Goal: Transaction & Acquisition: Obtain resource

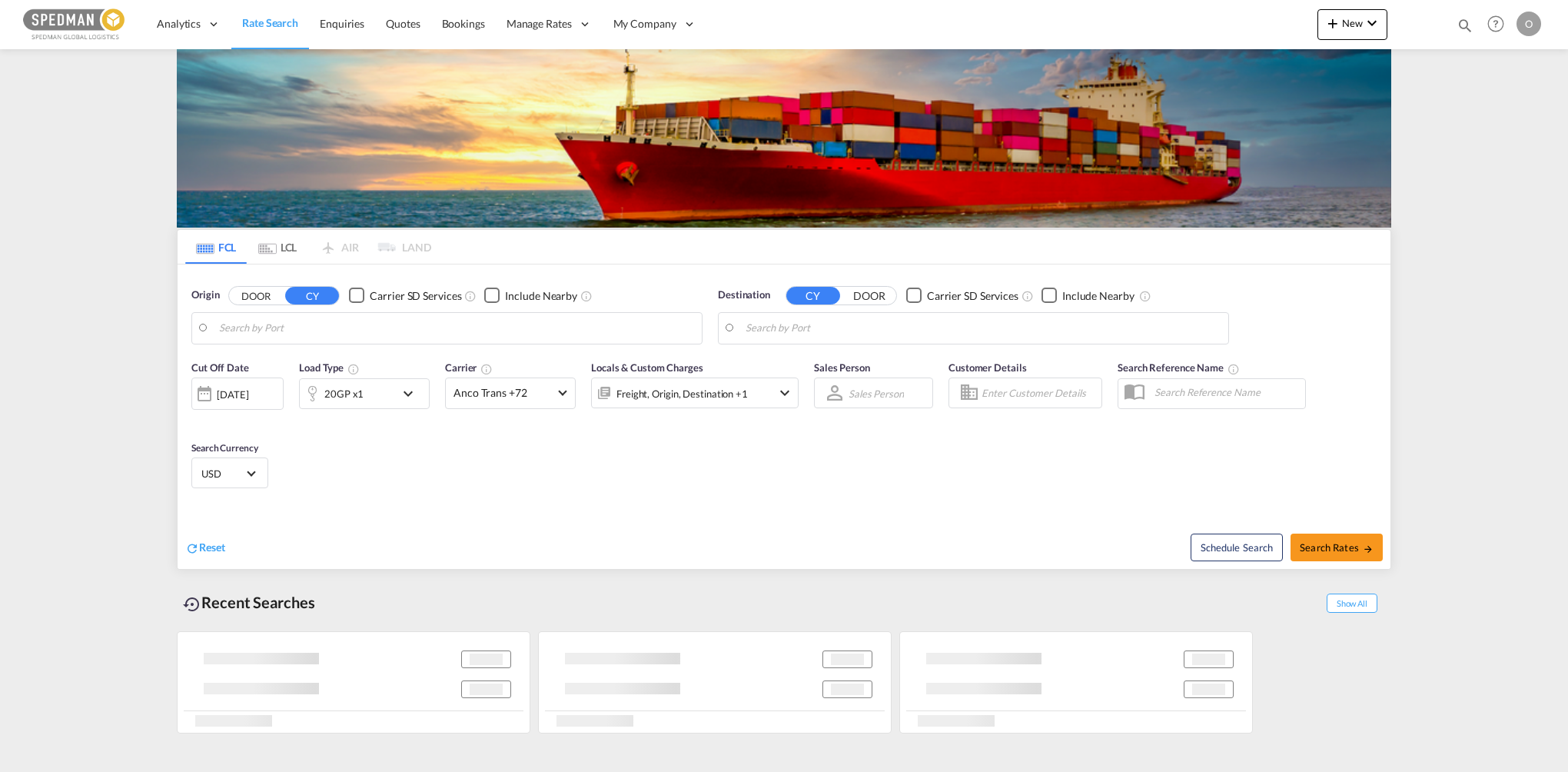
type input "[GEOGRAPHIC_DATA], [GEOGRAPHIC_DATA]"
type input "Mombasa, KEMBA"
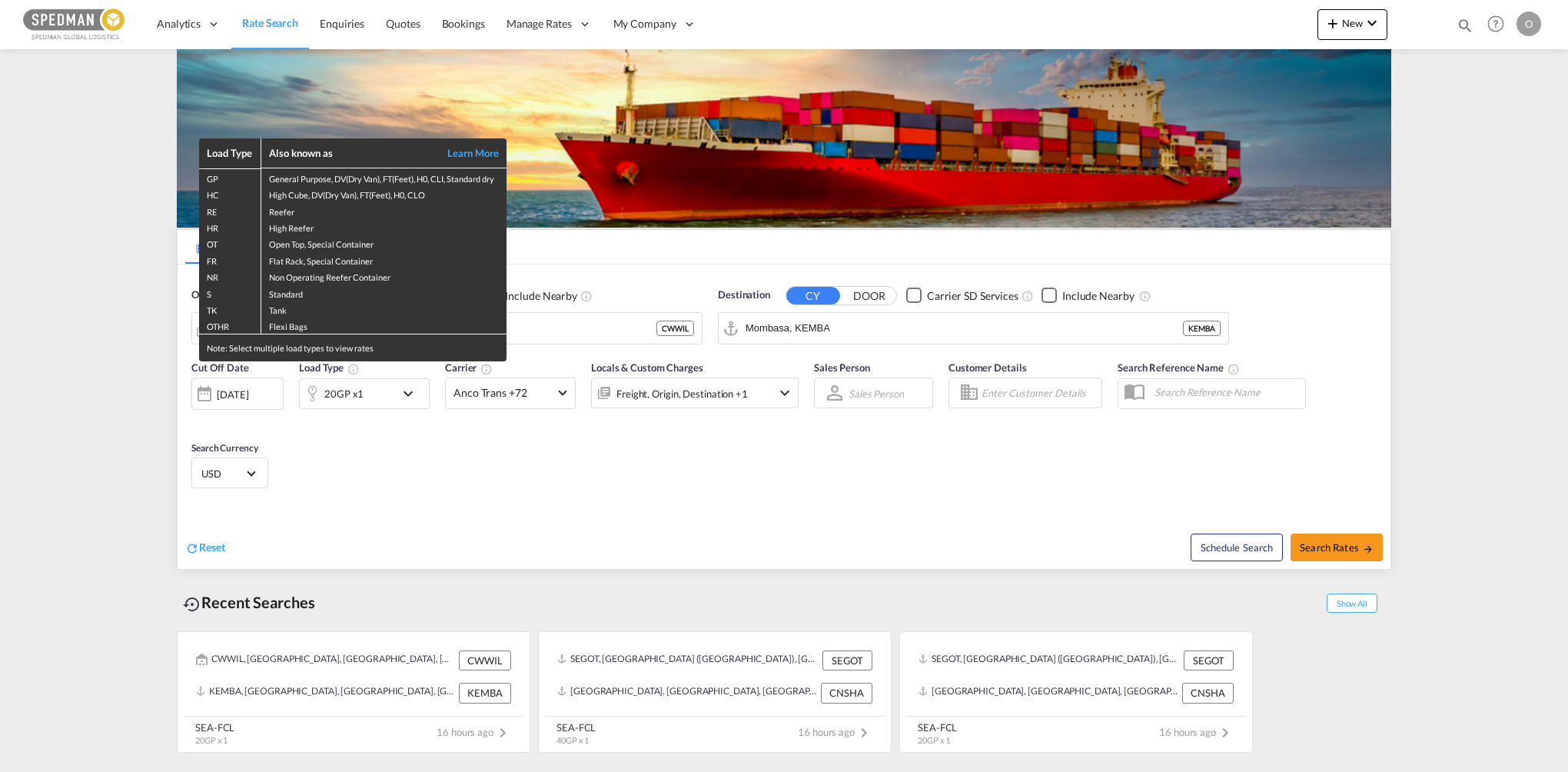
click at [597, 323] on div "Load Type Also known as Learn More GP General Purpose, DV(Dry Van), FT(Feet), H…" at bounding box center [784, 386] width 1568 height 772
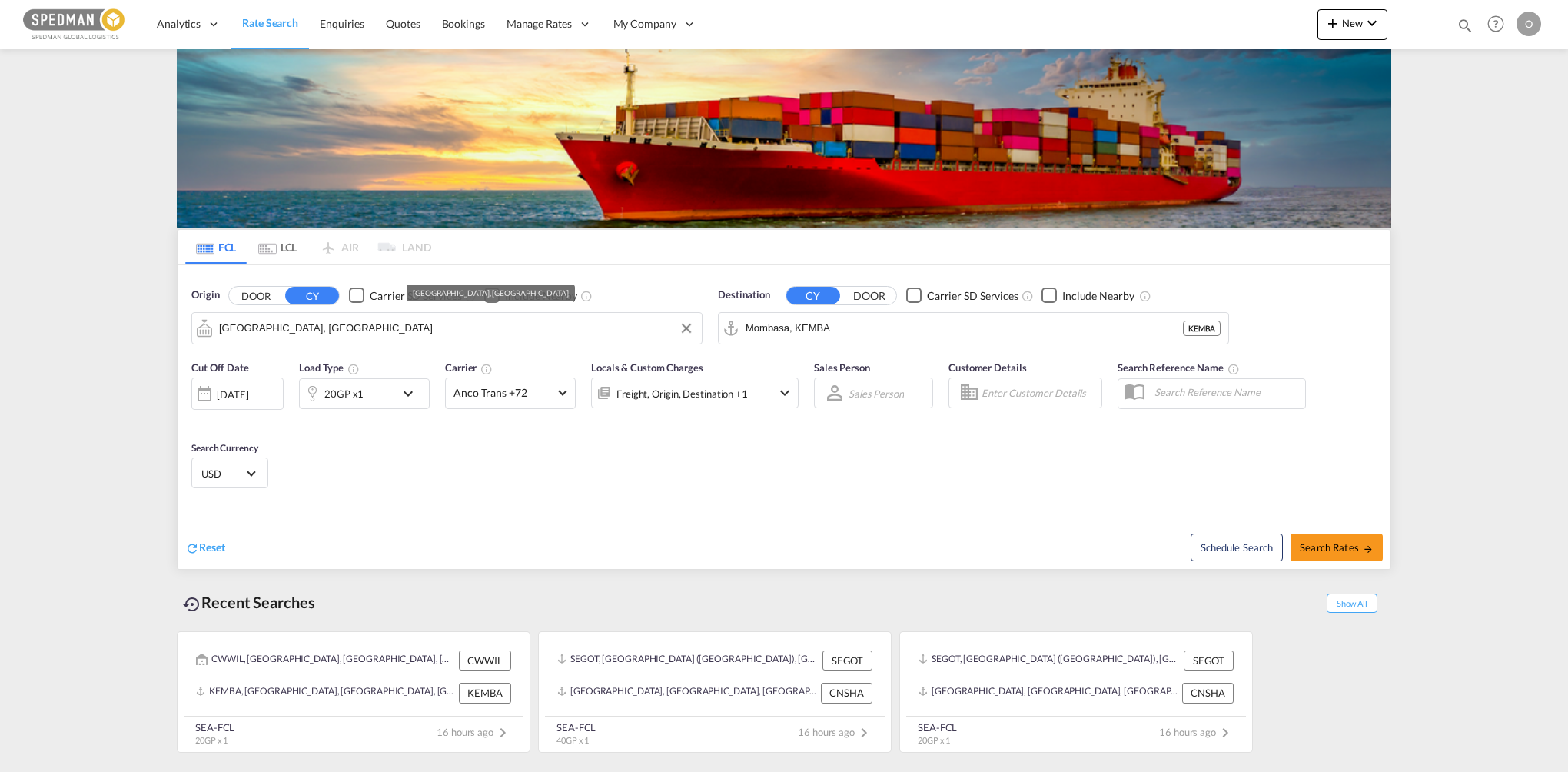
click at [330, 337] on input "[GEOGRAPHIC_DATA], [GEOGRAPHIC_DATA]" at bounding box center [457, 328] width 475 height 23
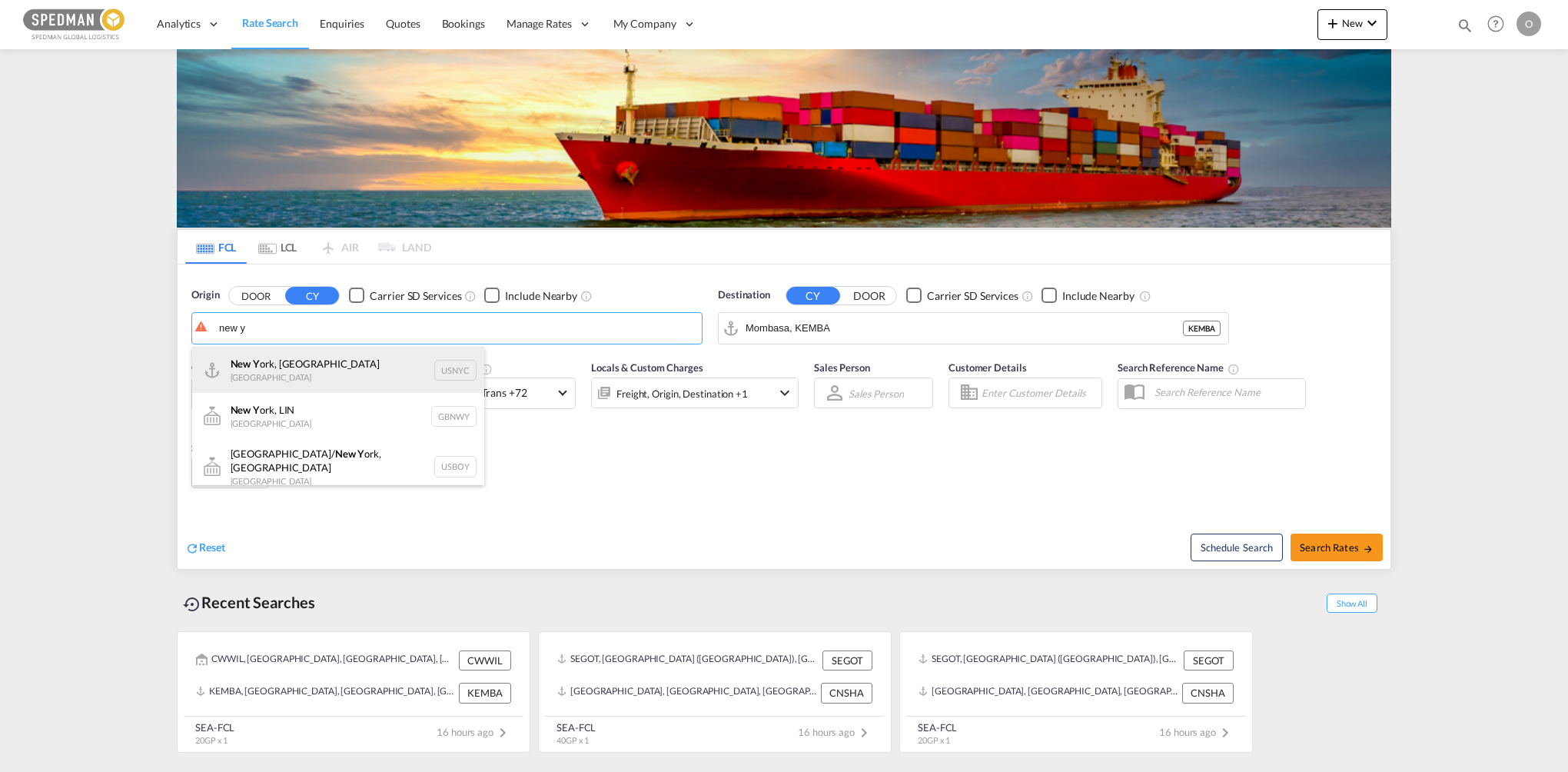
click at [338, 368] on div "New Y ork, [GEOGRAPHIC_DATA] [GEOGRAPHIC_DATA] USNYC" at bounding box center [338, 370] width 292 height 46
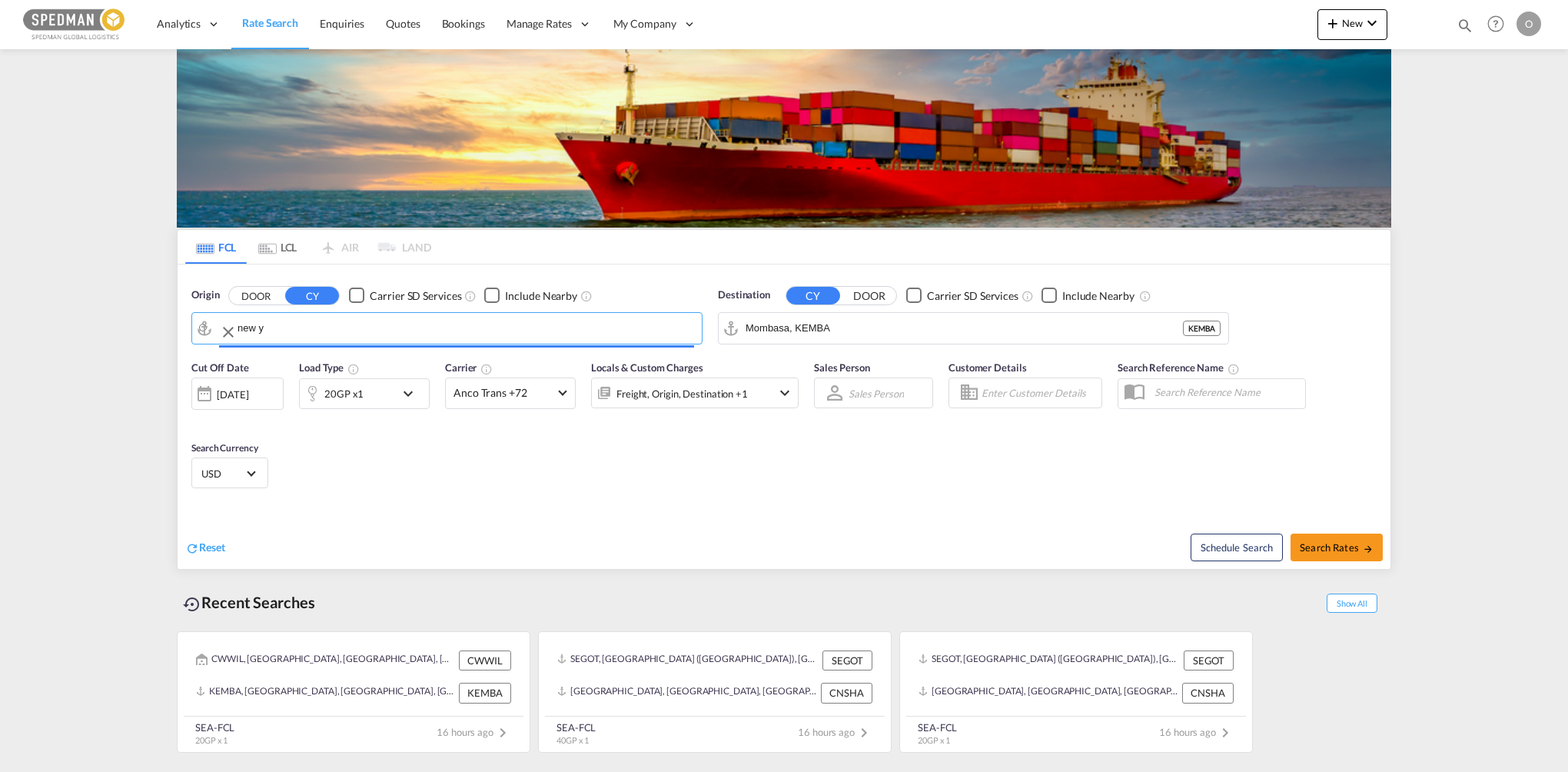
type input "[US_STATE], [GEOGRAPHIC_DATA], USNYC"
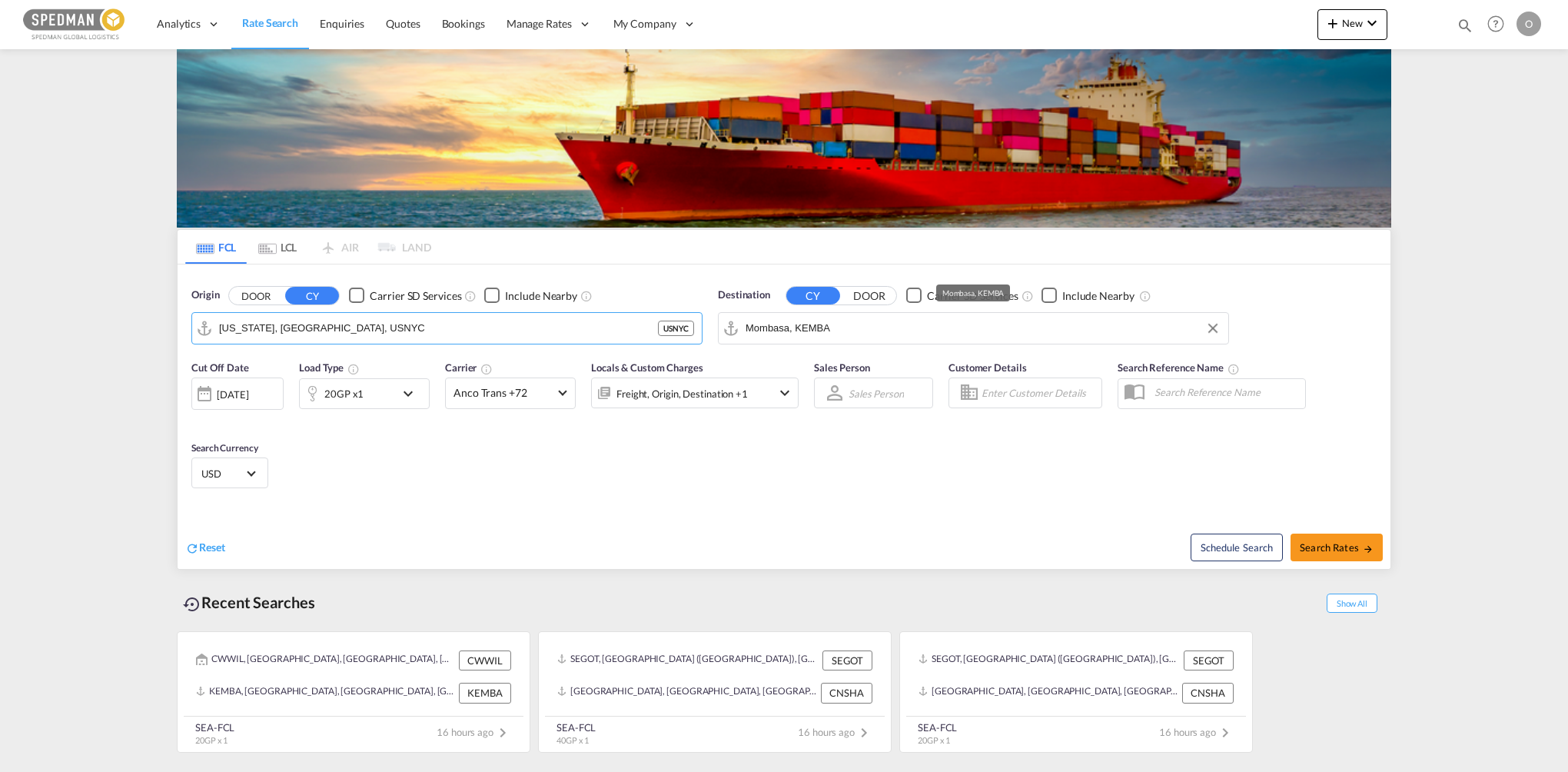
click at [904, 327] on input "Mombasa, KEMBA" at bounding box center [983, 328] width 475 height 23
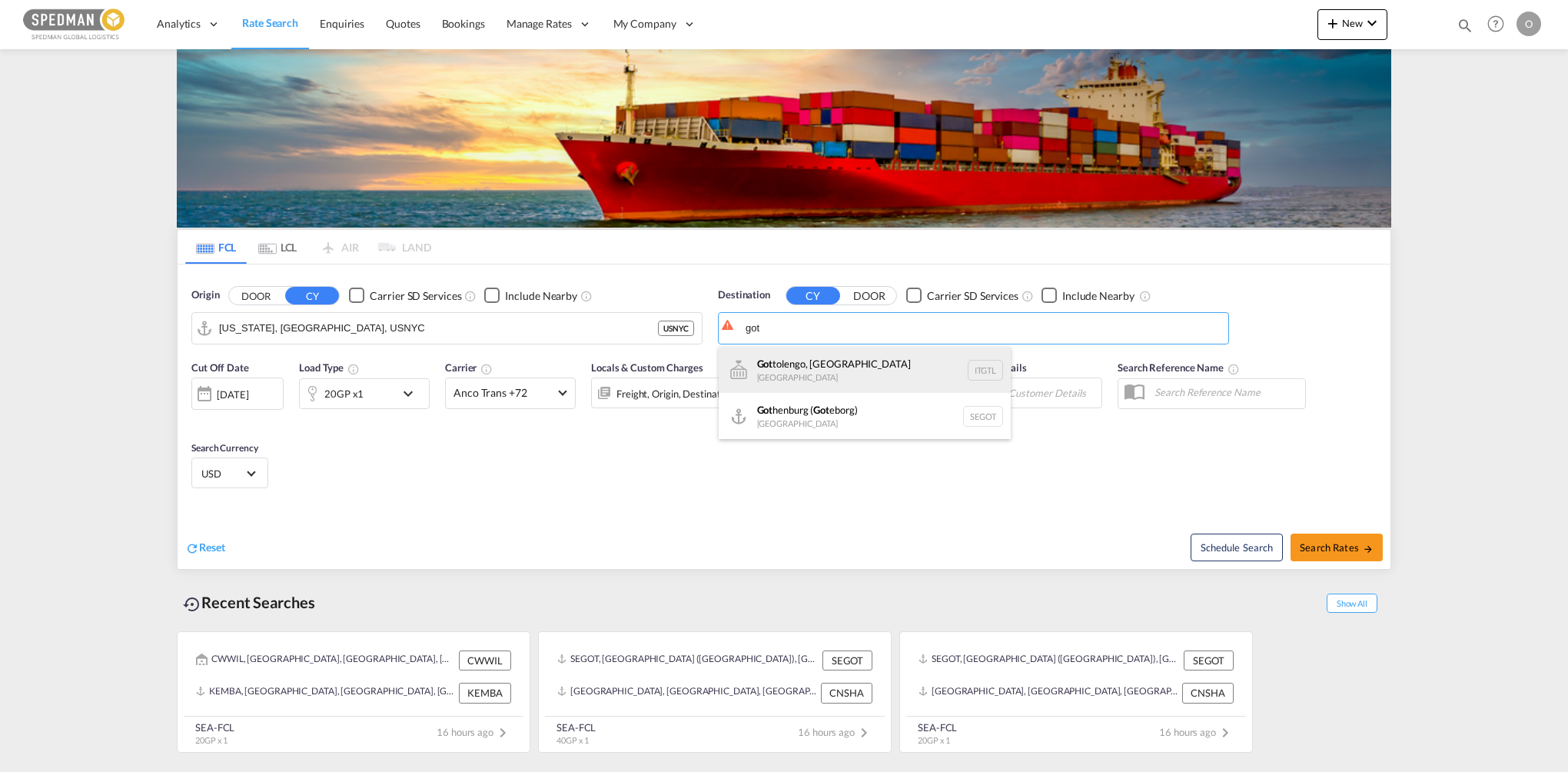
click at [862, 391] on div "Got tolengo, BS [GEOGRAPHIC_DATA] ITGTL" at bounding box center [865, 370] width 292 height 46
type input "Gottolengo, BS, ITGTL"
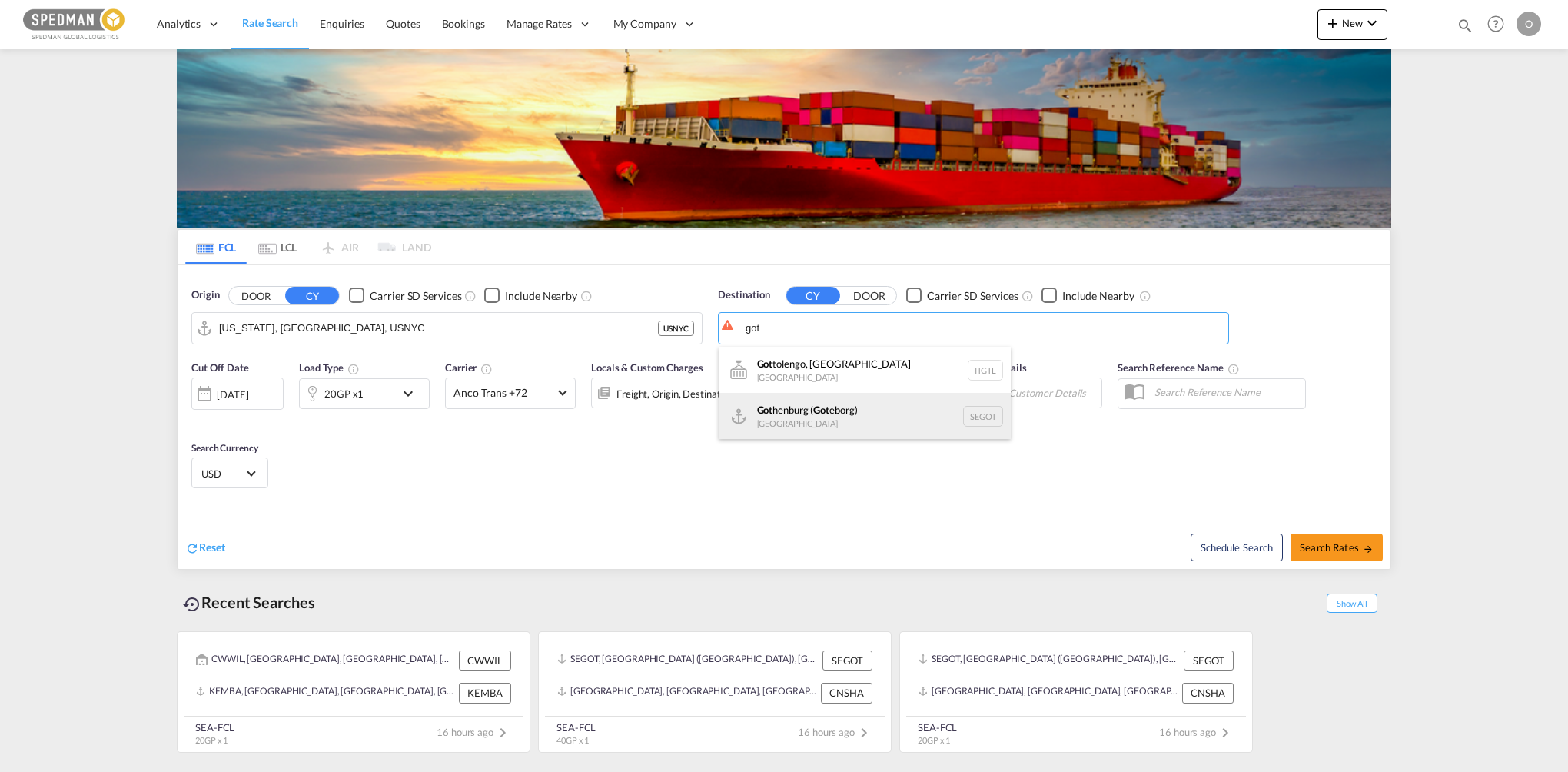
click at [842, 418] on div "Got henburg ( Got eborg) [GEOGRAPHIC_DATA] SEGOT" at bounding box center [865, 416] width 292 height 46
type input "[GEOGRAPHIC_DATA] ([GEOGRAPHIC_DATA]), [GEOGRAPHIC_DATA]"
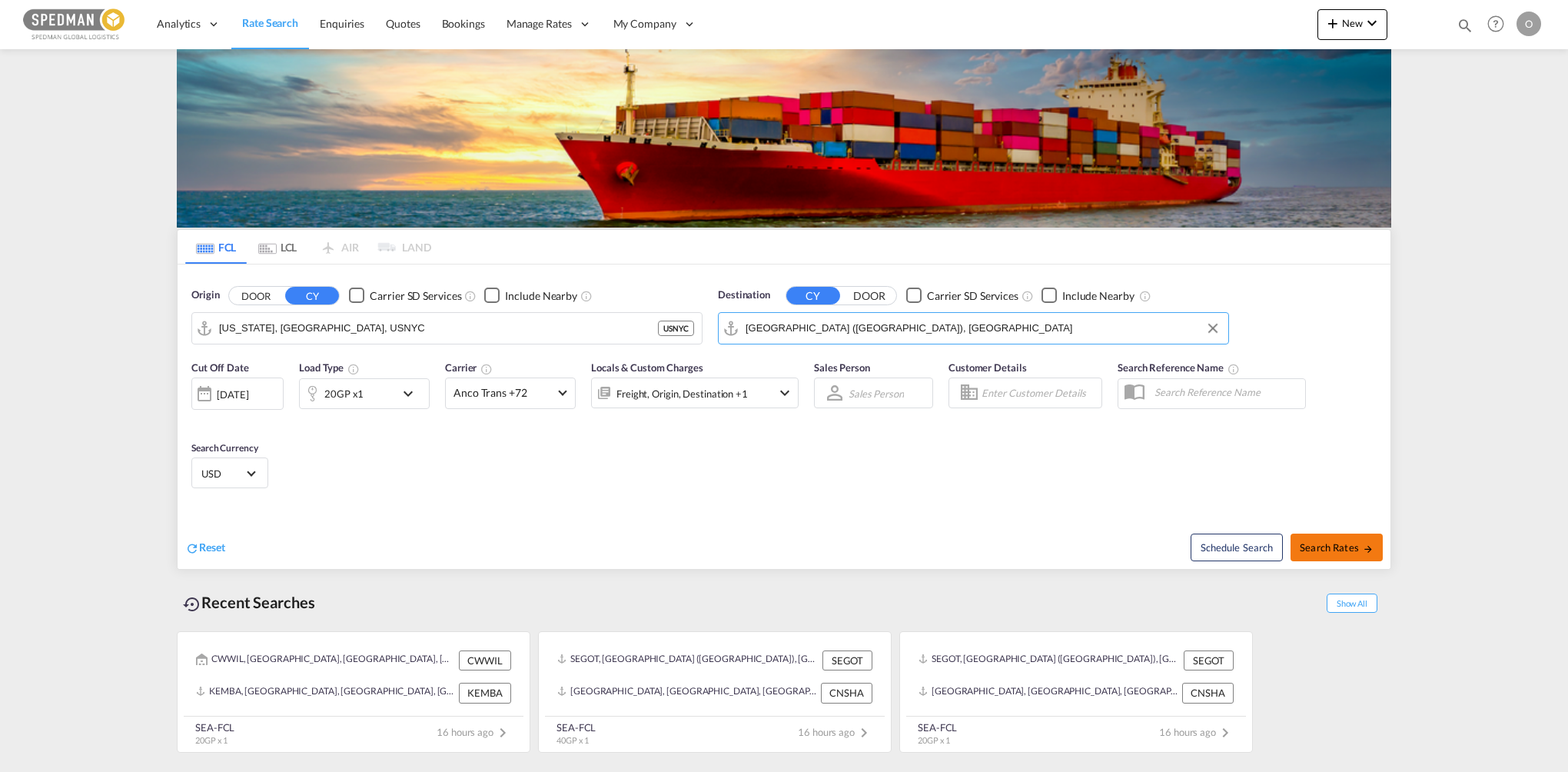
click at [1338, 559] on button "Search Rates" at bounding box center [1337, 548] width 92 height 28
type input "USNYC to SEGOT / [DATE]"
